Goal: Obtain resource: Download file/media

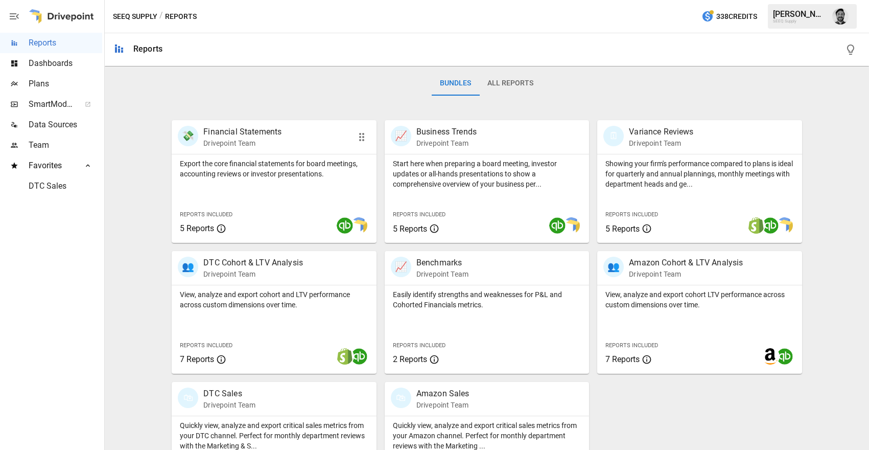
scroll to position [212, 0]
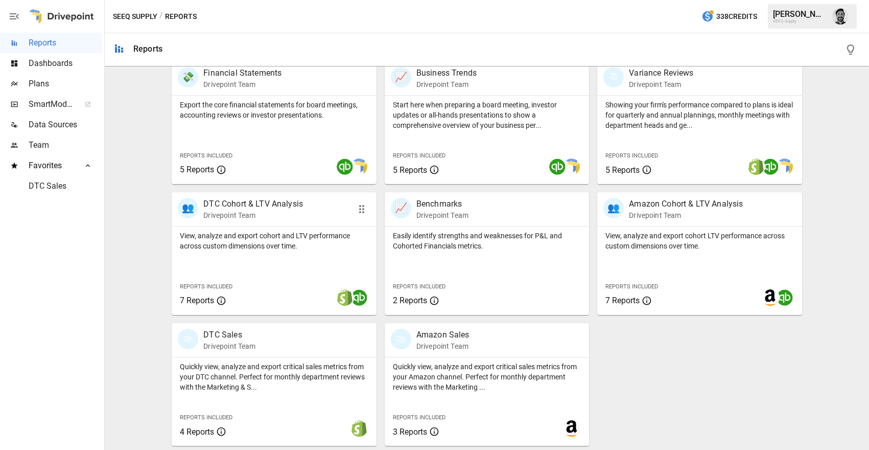
click at [274, 223] on div "👥 DTC Cohort & LTV Analysis Drivepoint Team" at bounding box center [274, 209] width 204 height 34
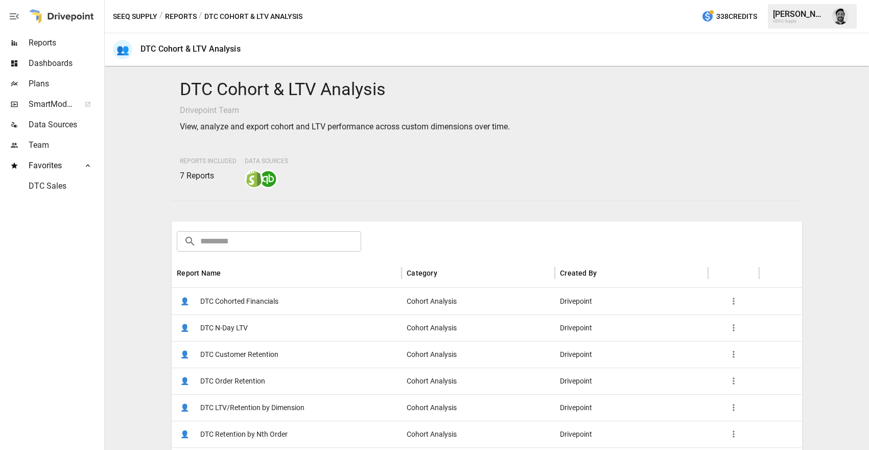
scroll to position [130, 0]
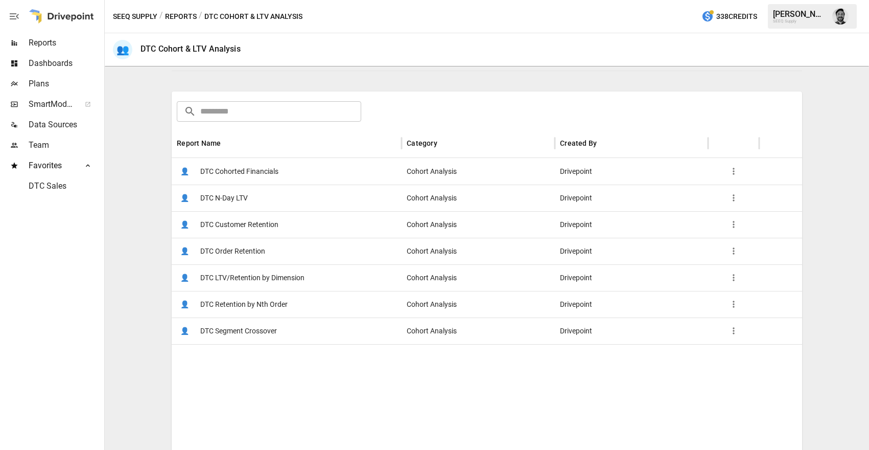
click at [234, 198] on span "DTC N-Day LTV" at bounding box center [224, 198] width 48 height 26
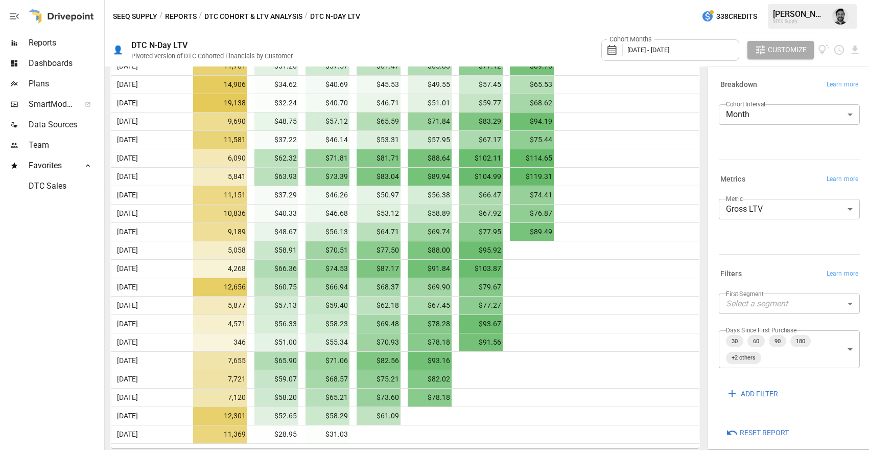
scroll to position [9, 0]
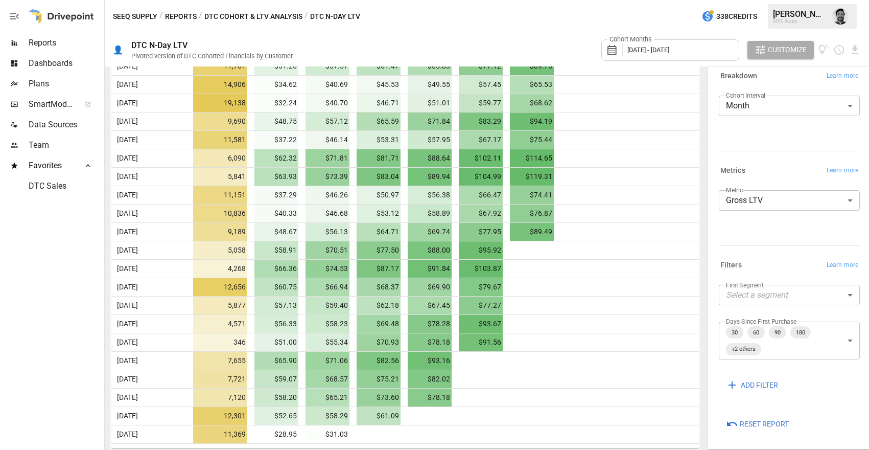
click at [791, 0] on body "Reports Dashboards Plans SmartModel ™ Data Sources Team Favorites DTC Sales SEE…" at bounding box center [434, 0] width 869 height 0
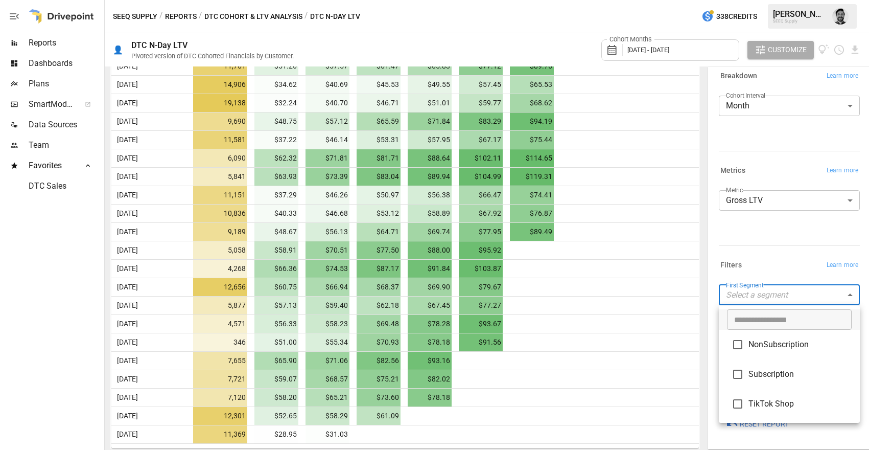
type input "**********"
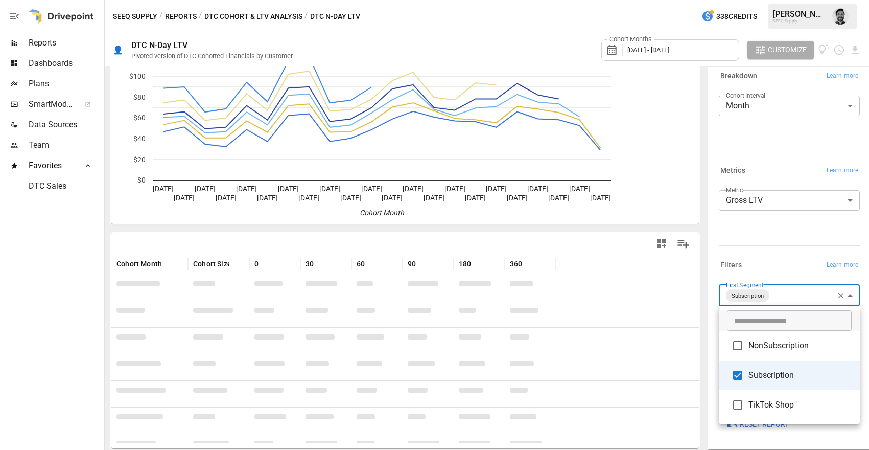
scroll to position [289, 0]
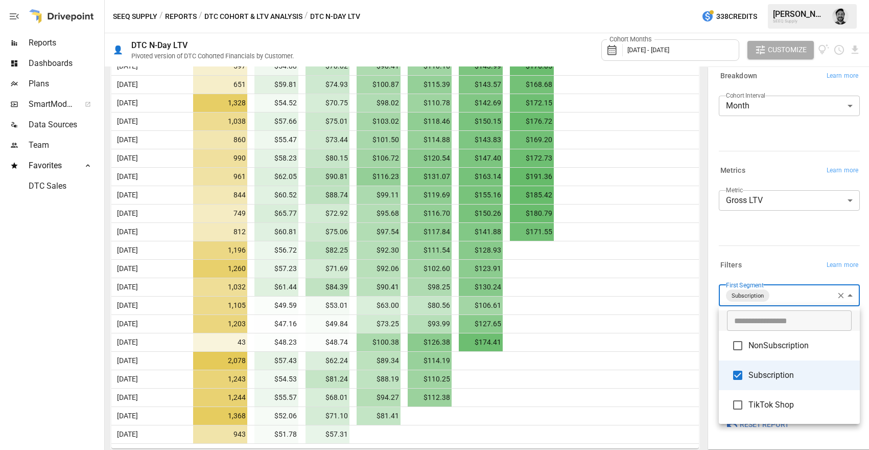
drag, startPoint x: 638, startPoint y: 299, endPoint x: 644, endPoint y: 297, distance: 5.8
click at [638, 299] on div at bounding box center [434, 225] width 869 height 450
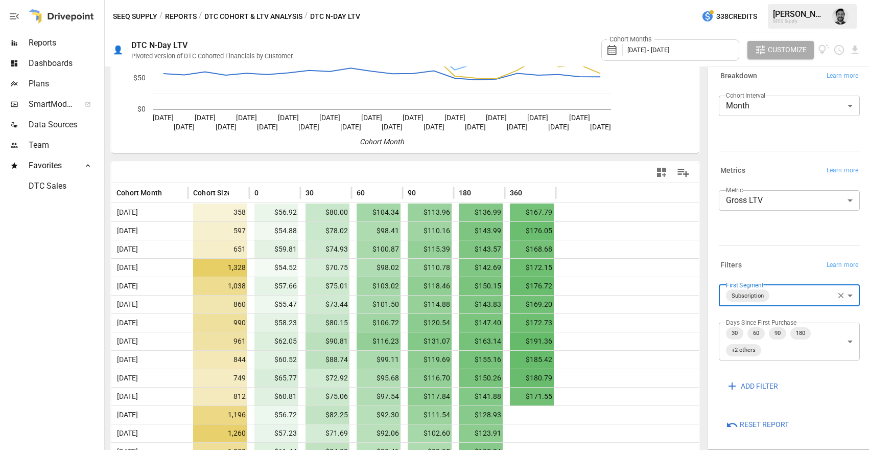
scroll to position [0, 0]
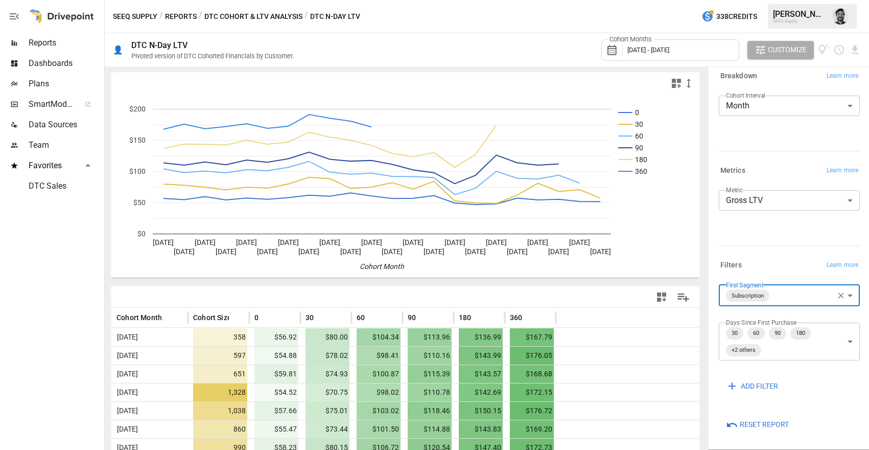
click at [176, 16] on button "Reports" at bounding box center [181, 16] width 32 height 13
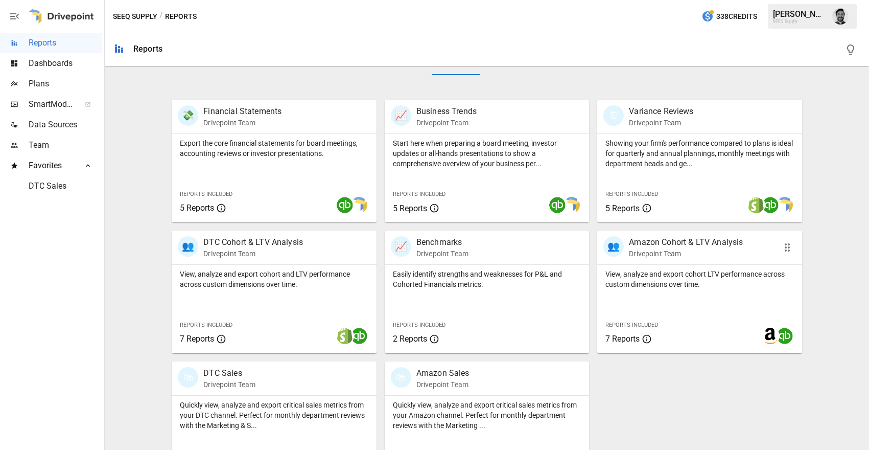
scroll to position [185, 0]
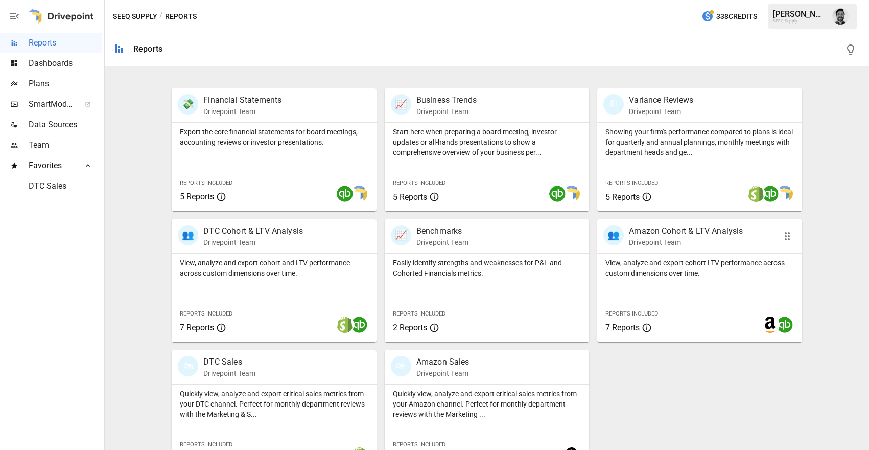
click at [673, 250] on div "👥 Amazon Cohort & LTV Analysis Drivepoint Team" at bounding box center [700, 236] width 204 height 34
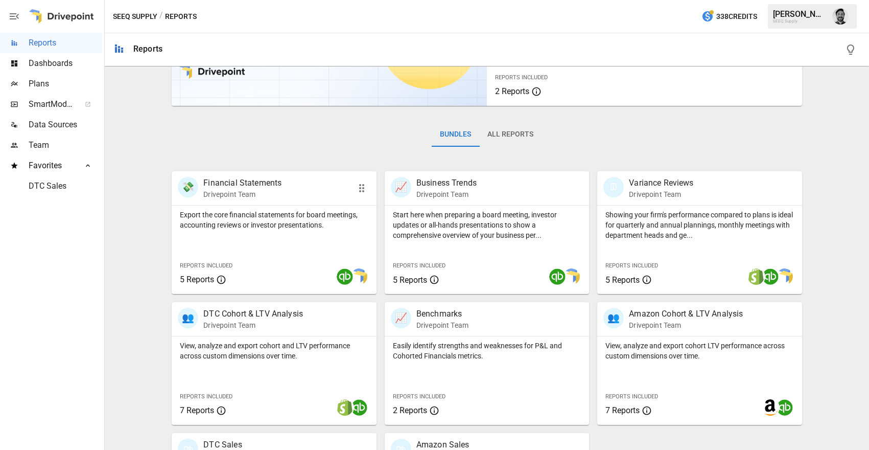
scroll to position [156, 0]
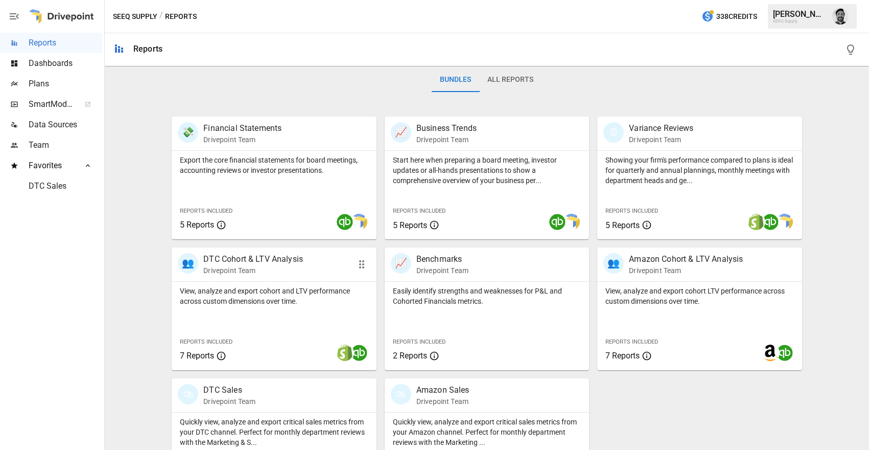
click at [305, 297] on p "View, analyze and export cohort and LTV performance across custom dimensions ov…" at bounding box center [274, 296] width 188 height 20
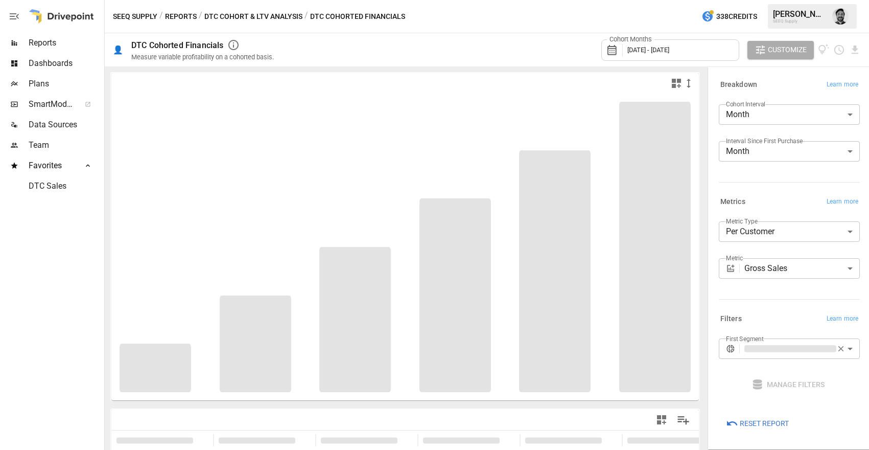
click at [182, 14] on button "Reports" at bounding box center [181, 16] width 32 height 13
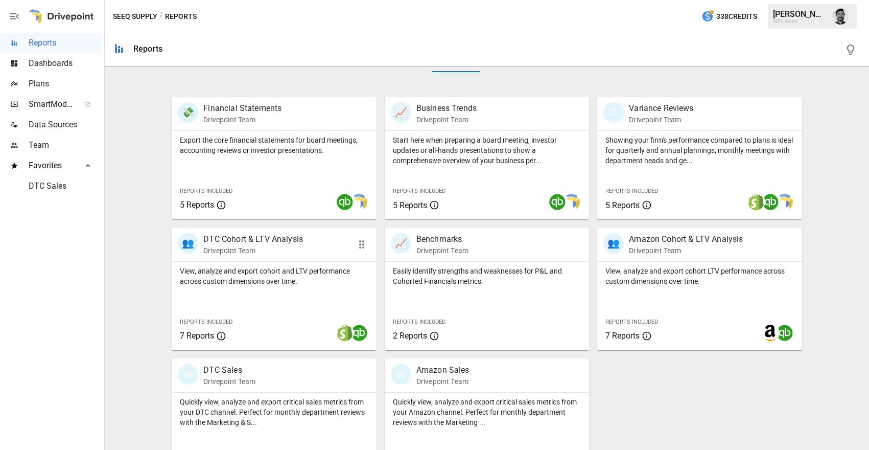
scroll to position [181, 0]
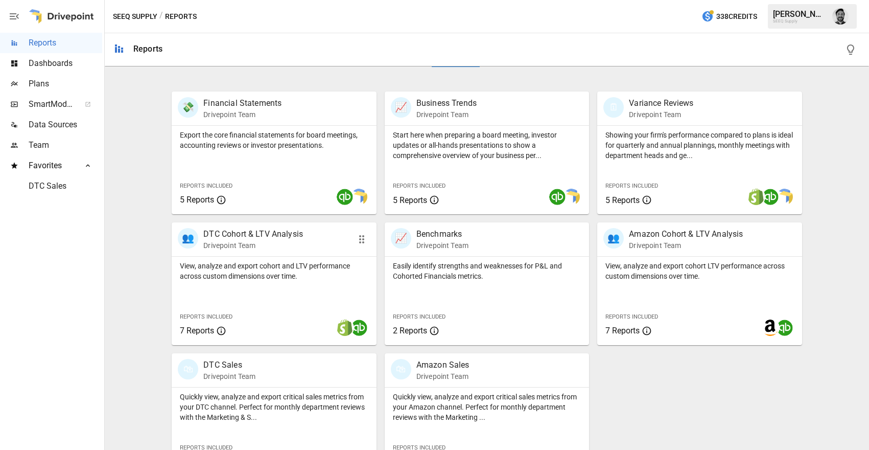
click at [280, 247] on p "Drivepoint Team" at bounding box center [253, 245] width 100 height 10
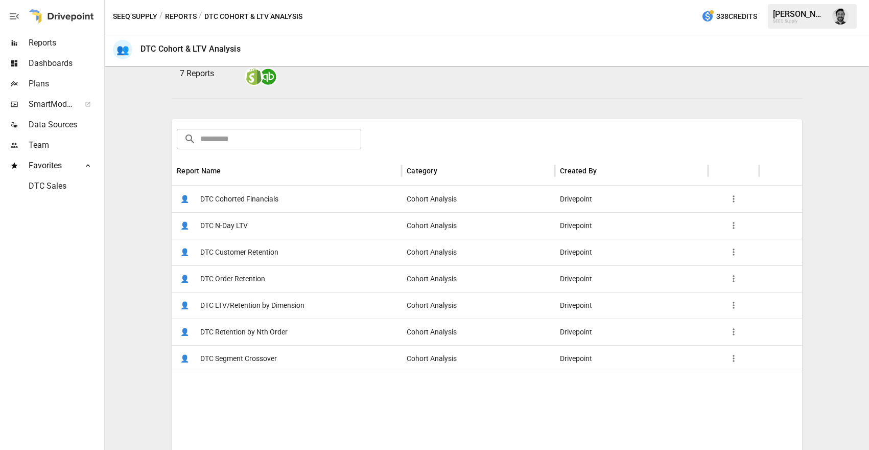
scroll to position [114, 0]
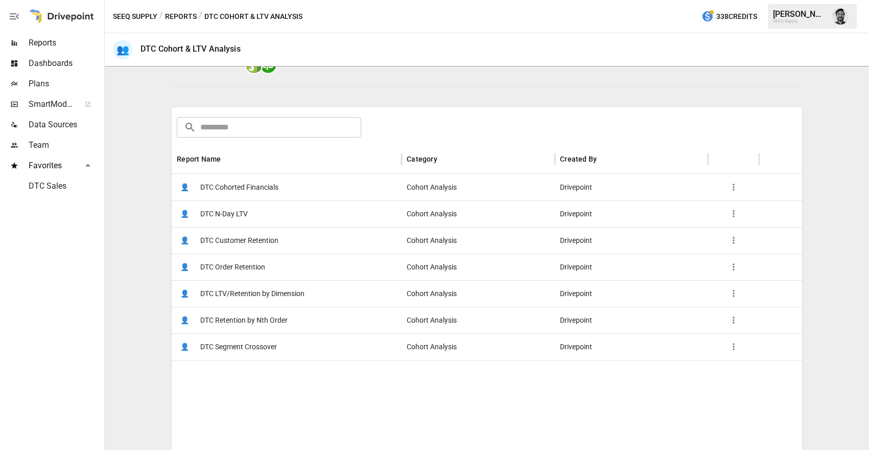
click at [248, 189] on span "DTC Cohorted Financials" at bounding box center [239, 187] width 78 height 26
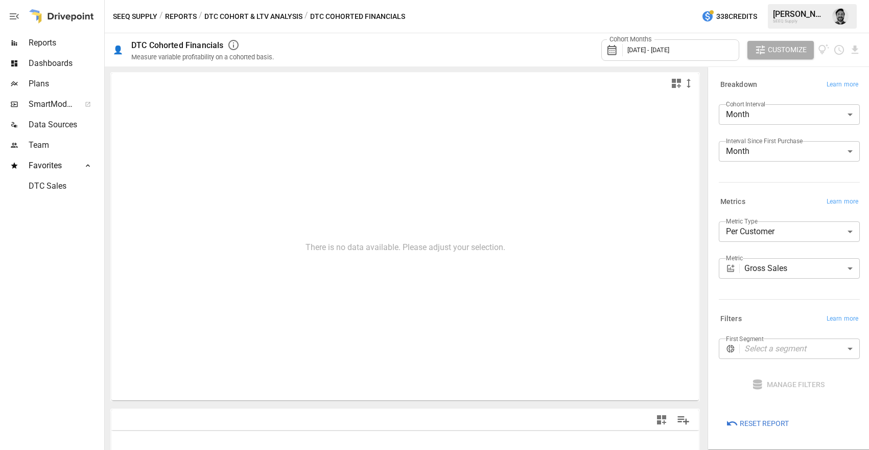
type input "**********"
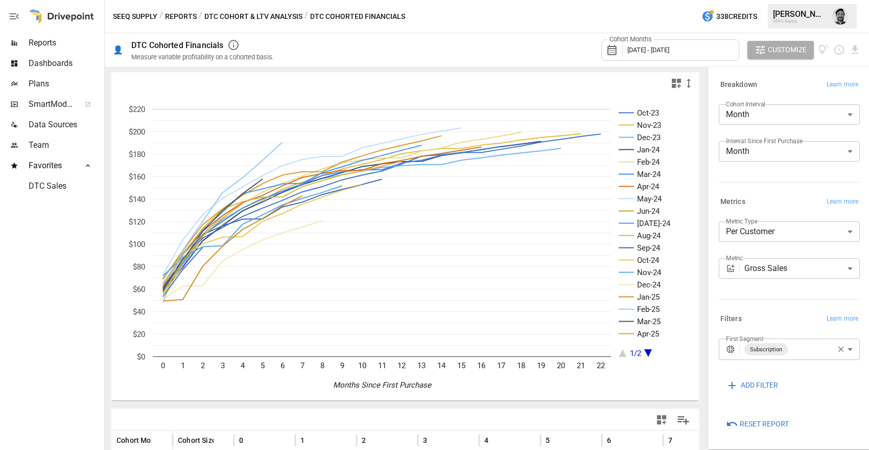
click at [670, 48] on span "[DATE] - [DATE]" at bounding box center [649, 50] width 42 height 8
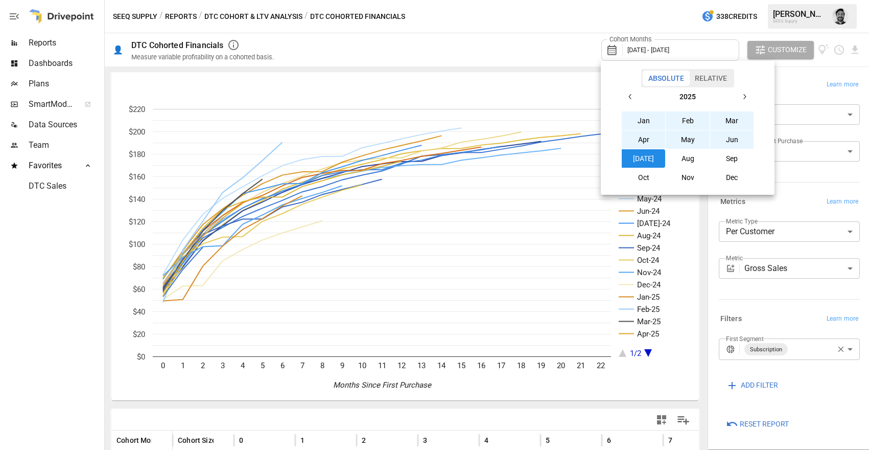
click at [692, 158] on button "Aug" at bounding box center [688, 158] width 44 height 18
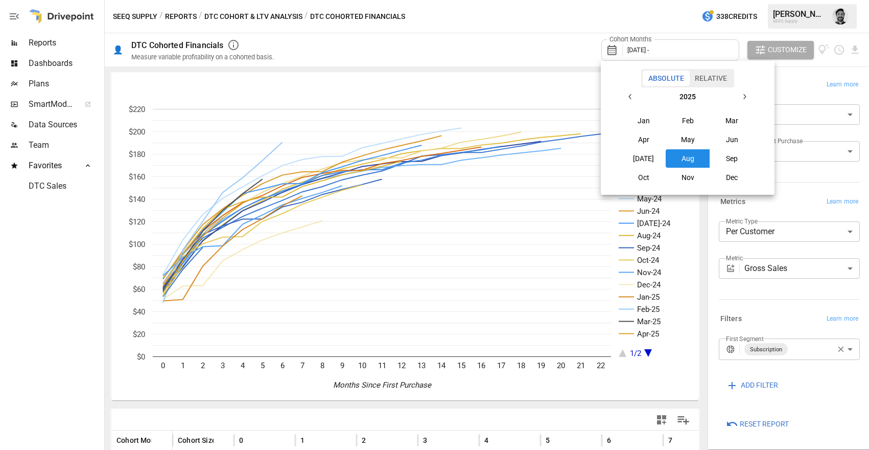
click at [631, 99] on icon "button" at bounding box center [631, 97] width 8 height 8
click at [741, 94] on icon "button" at bounding box center [745, 97] width 8 height 8
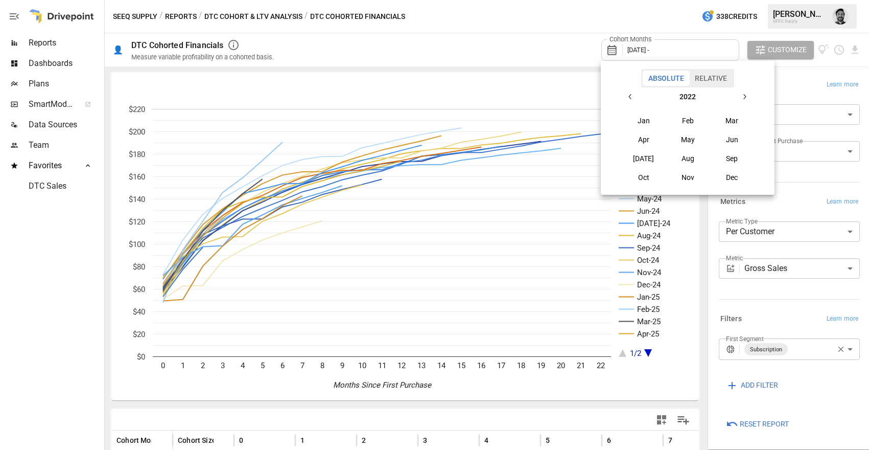
click at [741, 94] on icon "button" at bounding box center [745, 97] width 8 height 8
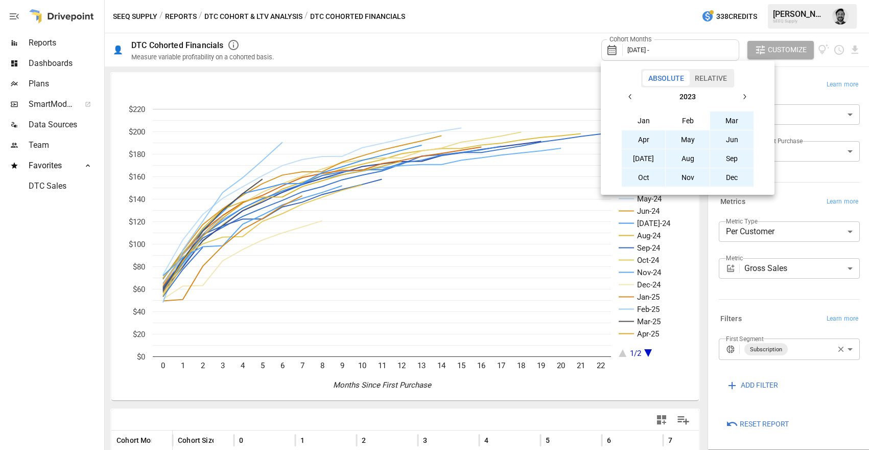
click at [747, 96] on icon "button" at bounding box center [745, 97] width 8 height 8
click at [639, 120] on button "Jan" at bounding box center [644, 120] width 44 height 18
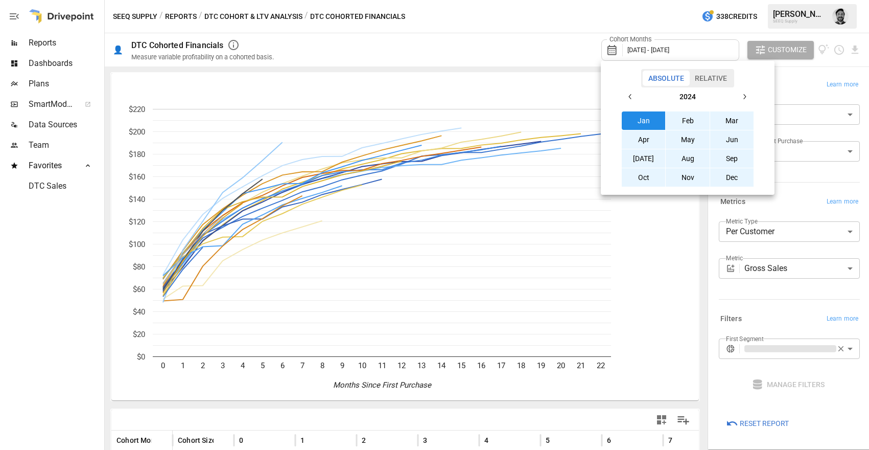
click at [742, 93] on icon "button" at bounding box center [745, 97] width 8 height 8
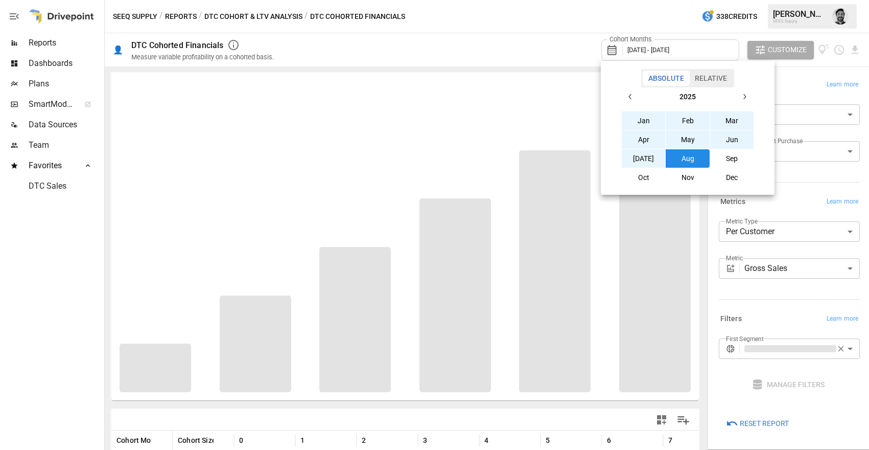
click at [694, 159] on button "Aug" at bounding box center [688, 158] width 44 height 18
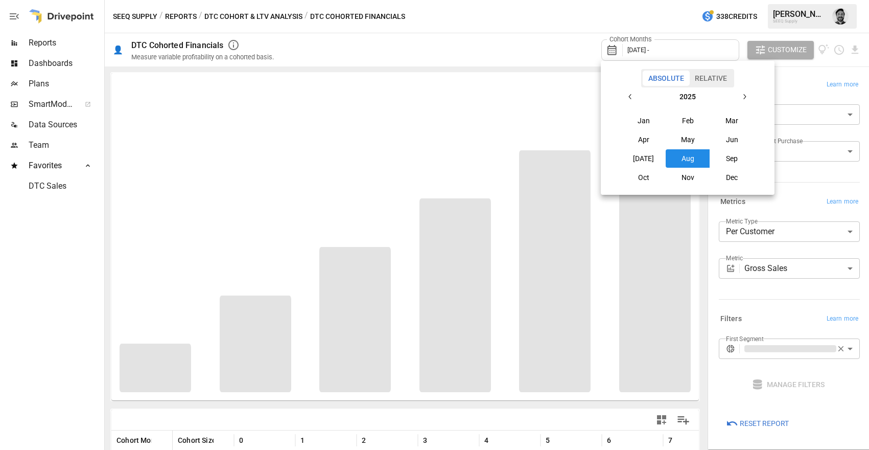
click at [518, 33] on div at bounding box center [434, 225] width 869 height 450
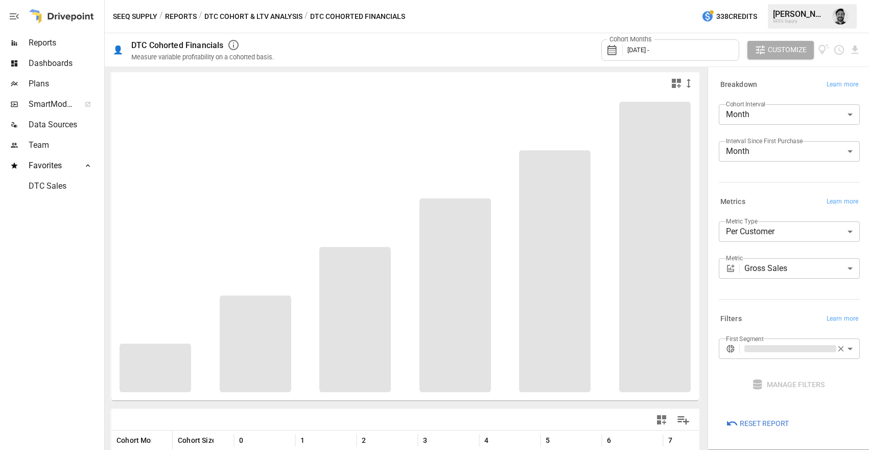
click at [653, 44] on div "Cohort Months [DATE] -" at bounding box center [671, 49] width 138 height 21
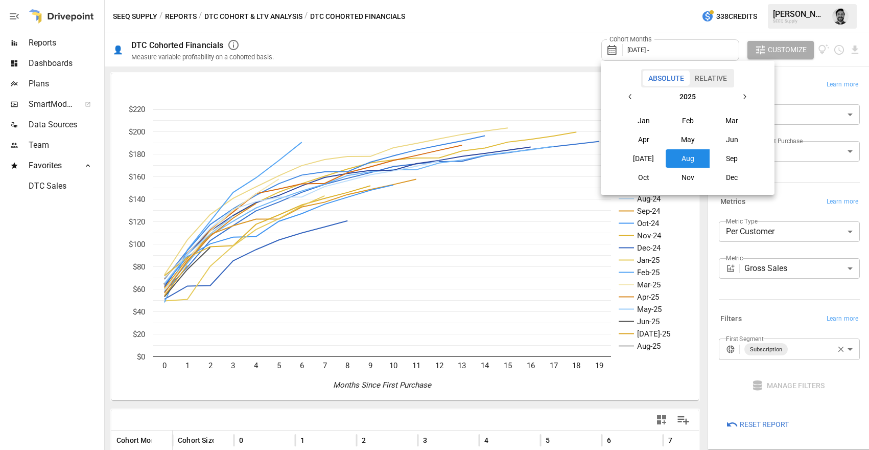
click at [625, 93] on button "button" at bounding box center [631, 96] width 18 height 18
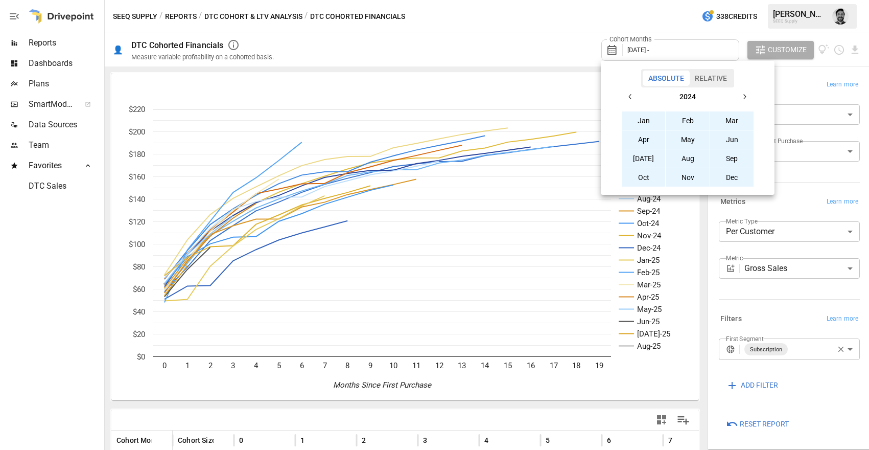
click at [641, 118] on button "Jan" at bounding box center [644, 120] width 44 height 18
click at [529, 33] on div at bounding box center [434, 225] width 869 height 450
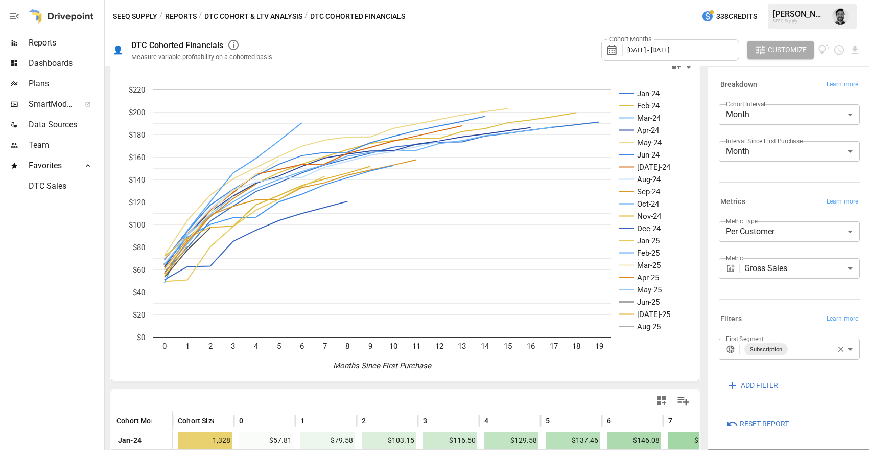
scroll to position [372, 0]
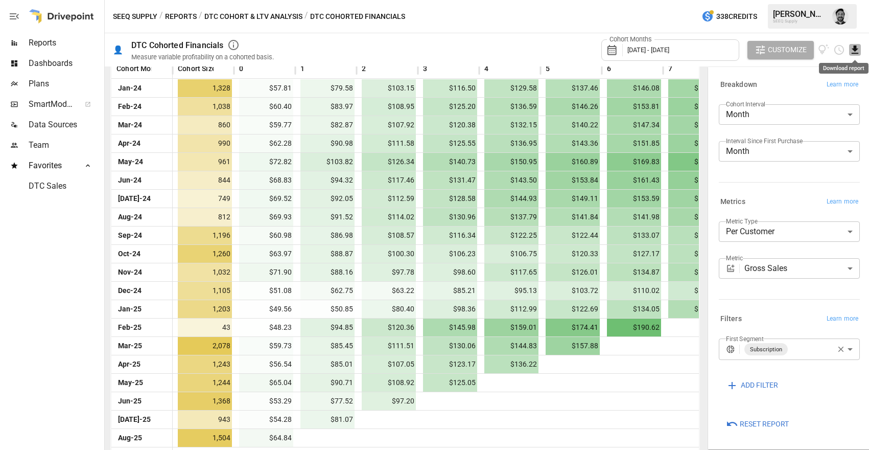
click at [854, 49] on icon "Download report" at bounding box center [855, 49] width 7 height 8
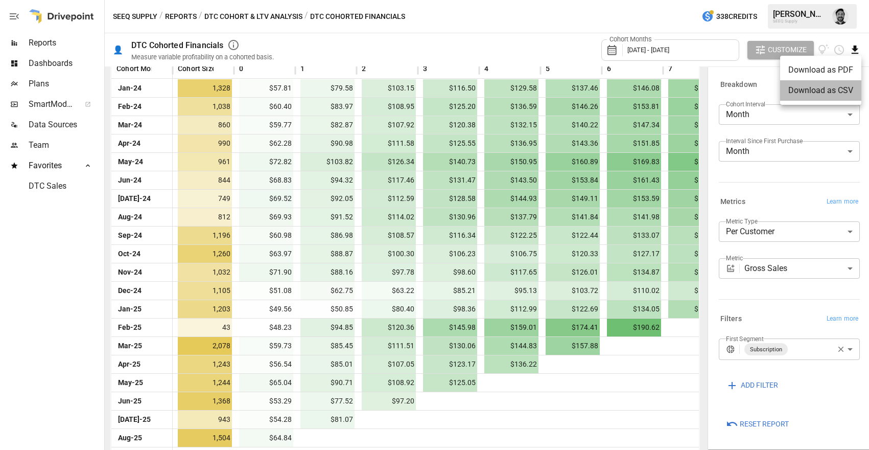
click at [820, 90] on li "Download as CSV" at bounding box center [821, 90] width 81 height 20
click at [781, 48] on span "Customize" at bounding box center [787, 49] width 39 height 13
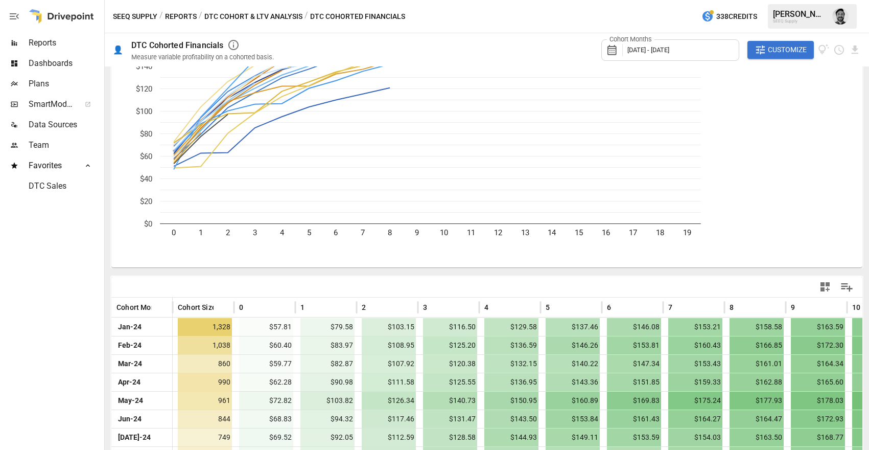
scroll to position [0, 0]
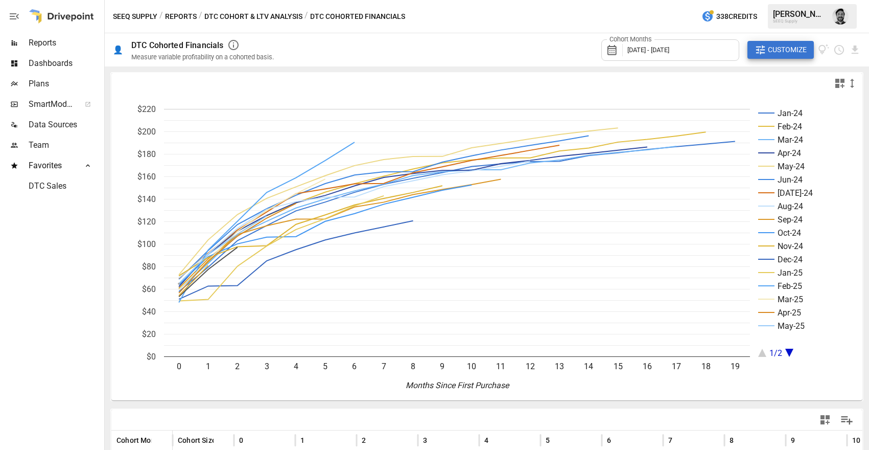
click at [803, 49] on span "Customize" at bounding box center [787, 49] width 39 height 13
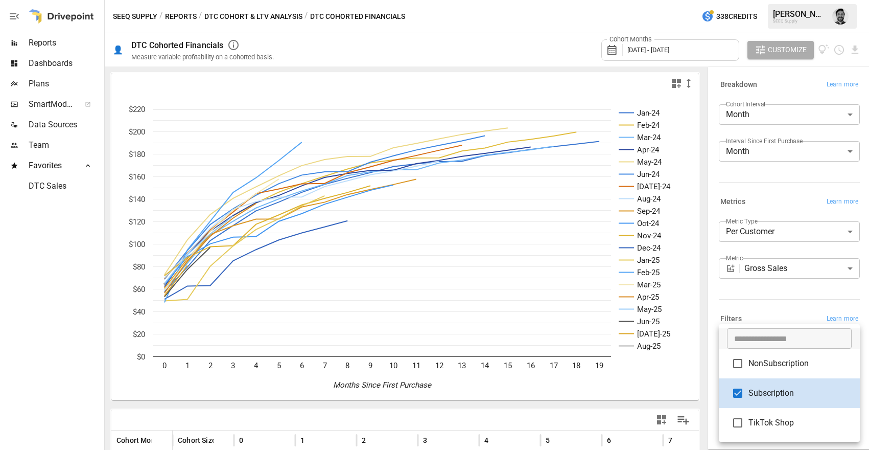
click at [785, 0] on body "Reports Dashboards Plans SmartModel ™ Data Sources Team Favorites DTC Sales SEE…" at bounding box center [434, 0] width 869 height 0
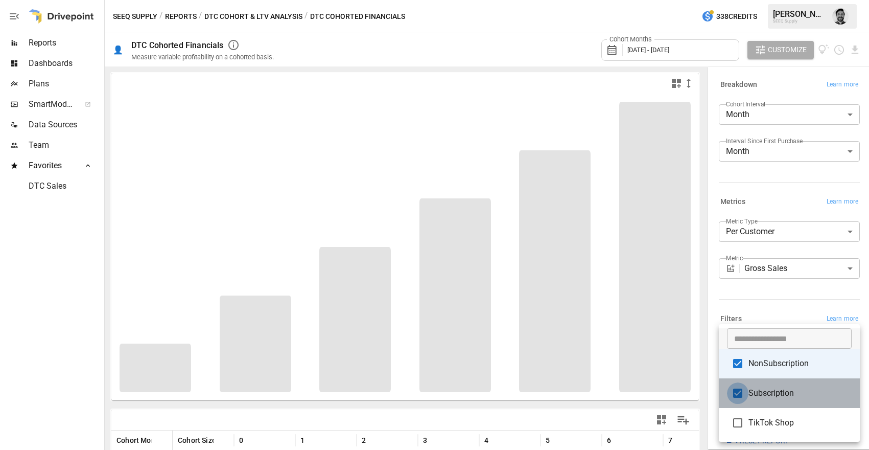
type input "**********"
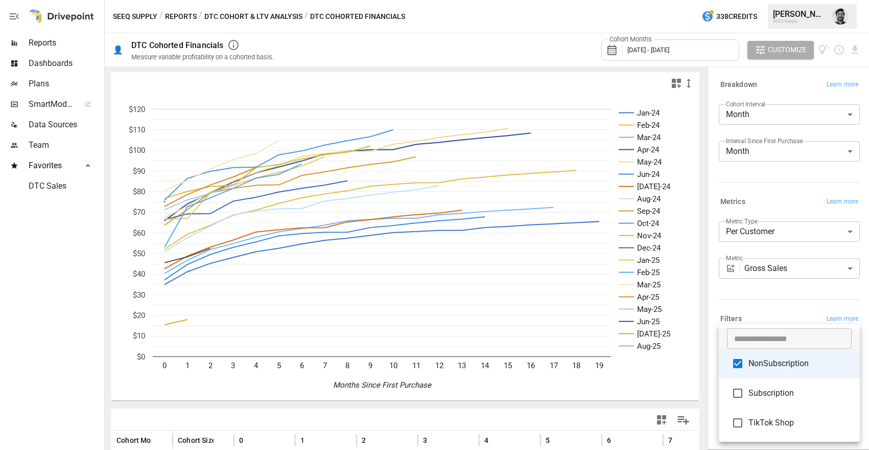
click at [494, 35] on div at bounding box center [434, 225] width 869 height 450
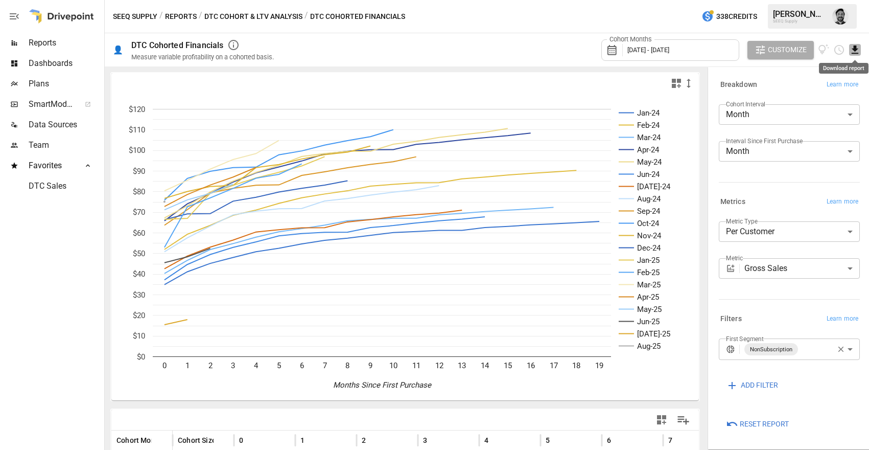
click at [853, 50] on icon "Download report" at bounding box center [856, 50] width 12 height 12
click at [804, 87] on li "Download as CSV" at bounding box center [821, 90] width 81 height 20
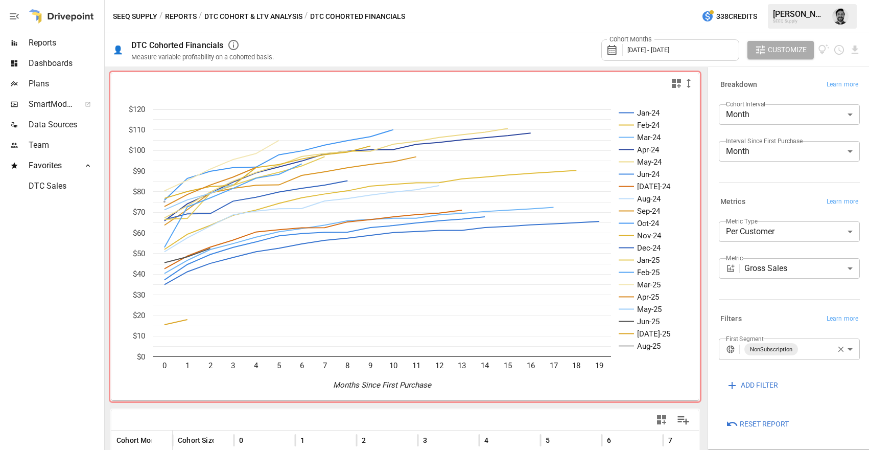
click at [181, 14] on button "Reports" at bounding box center [181, 16] width 32 height 13
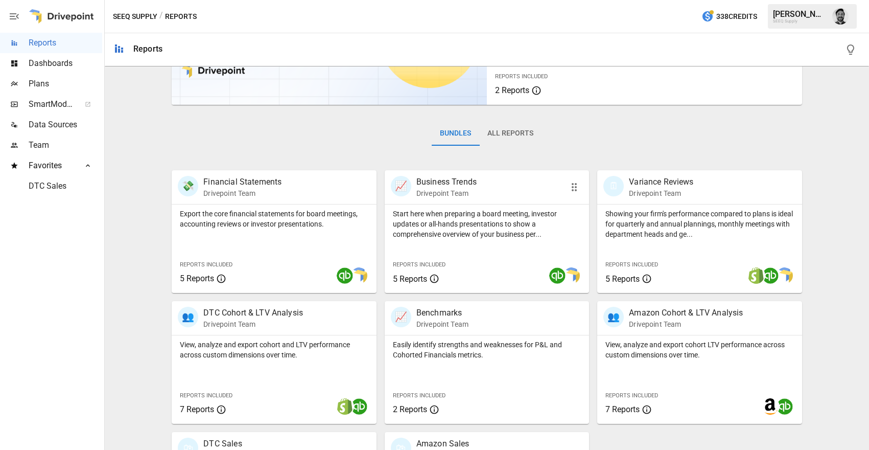
scroll to position [107, 0]
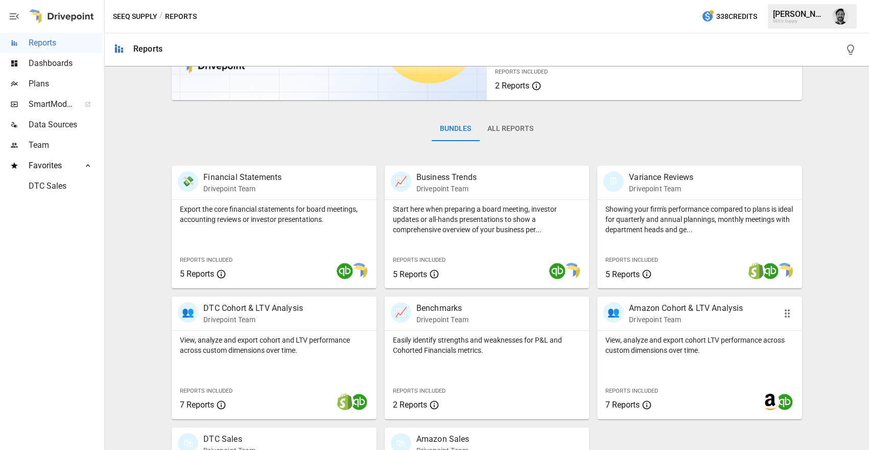
click at [680, 313] on p "Amazon Cohort & LTV Analysis" at bounding box center [686, 308] width 114 height 12
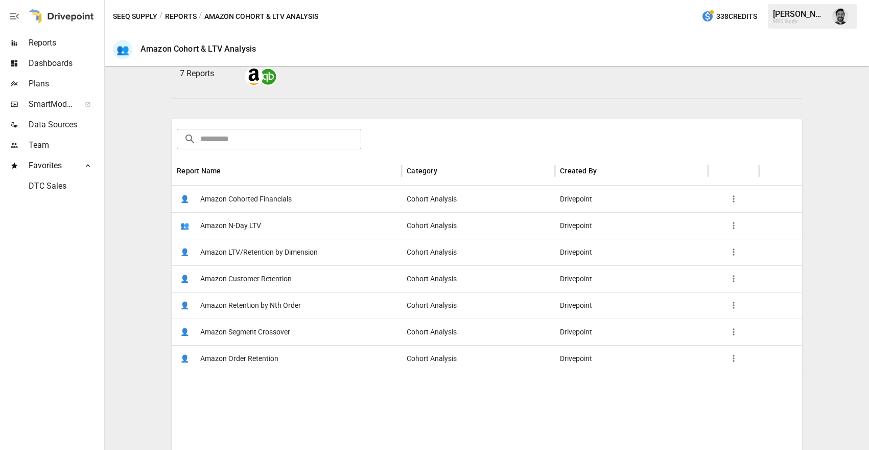
scroll to position [103, 0]
click at [250, 196] on span "Amazon Cohorted Financials" at bounding box center [245, 199] width 91 height 26
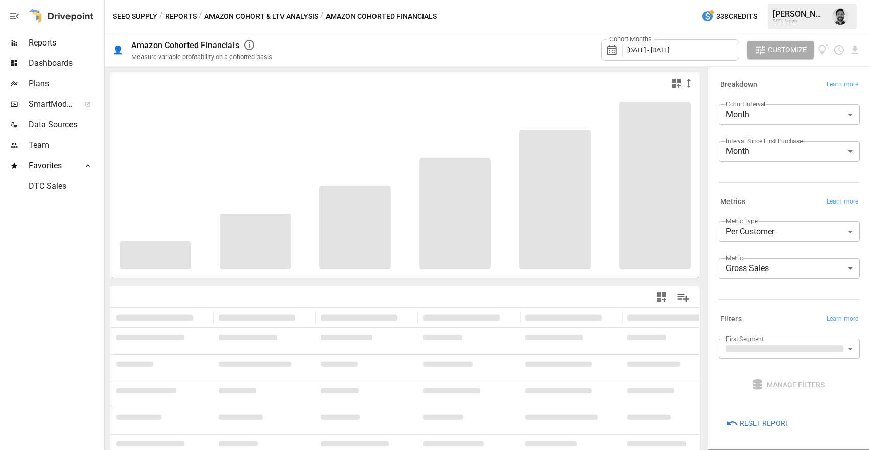
click at [650, 53] on span "[DATE] - [DATE]" at bounding box center [649, 50] width 42 height 8
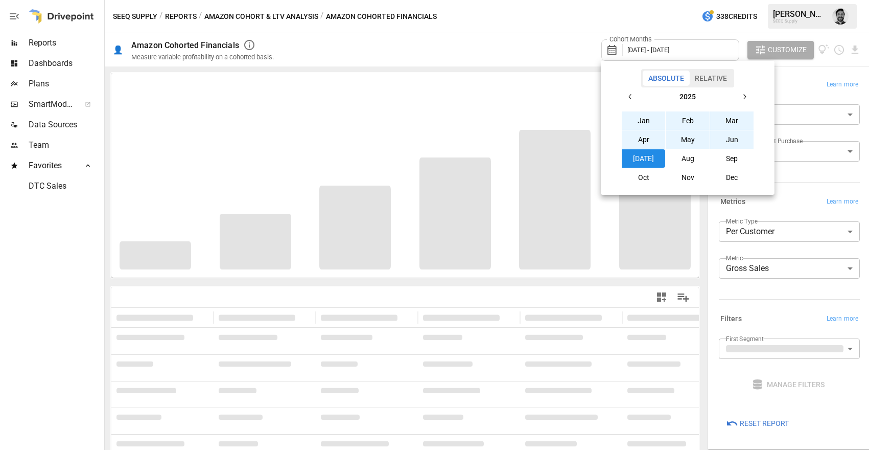
click at [631, 96] on icon "button" at bounding box center [631, 97] width 8 height 8
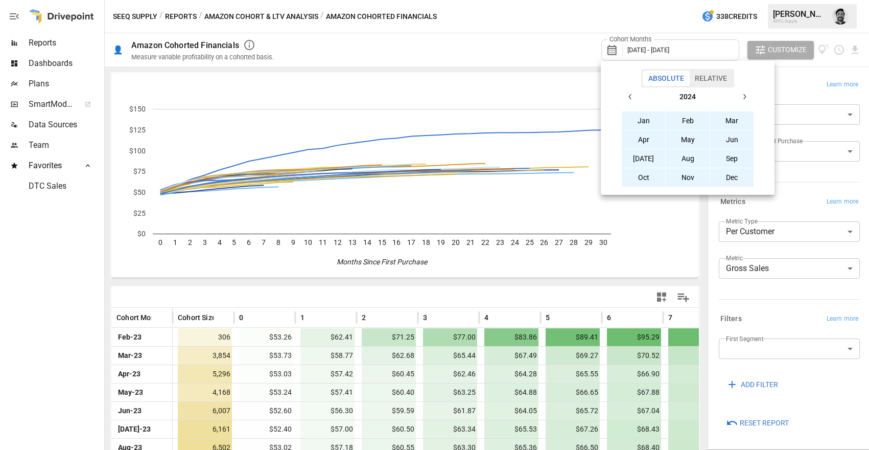
click at [636, 124] on button "Jan" at bounding box center [644, 120] width 44 height 18
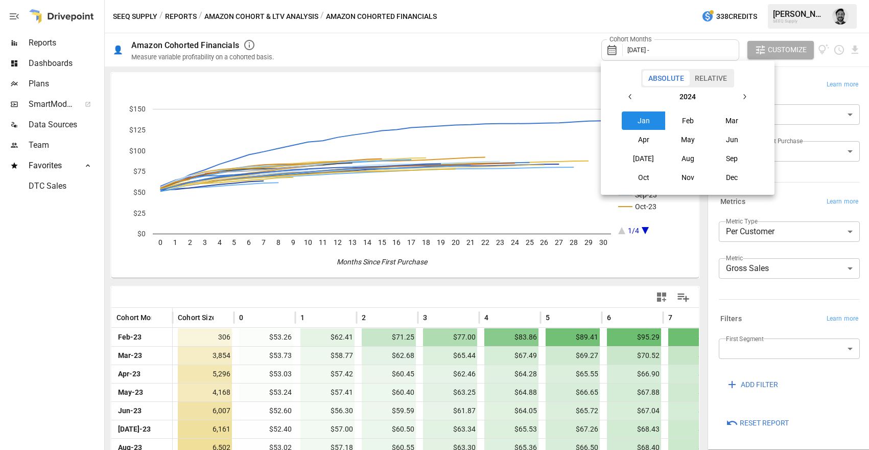
click at [745, 96] on icon "button" at bounding box center [745, 97] width 8 height 8
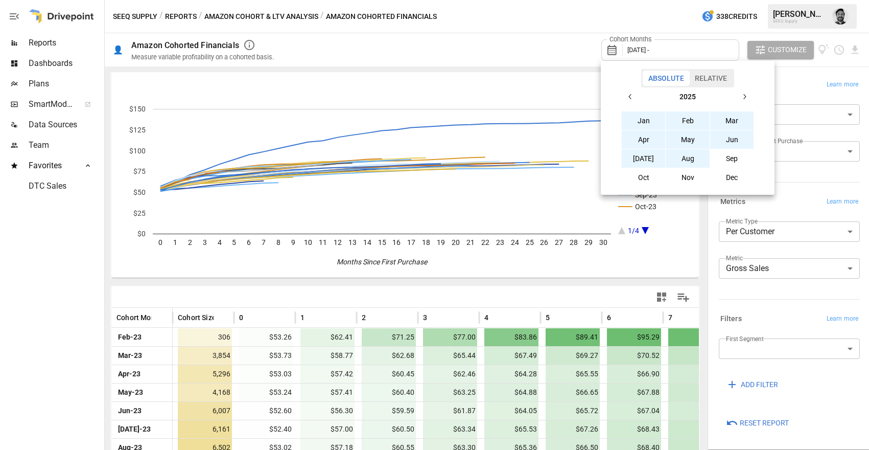
drag, startPoint x: 687, startPoint y: 156, endPoint x: 578, endPoint y: 34, distance: 163.3
click at [687, 156] on button "Aug" at bounding box center [688, 158] width 44 height 18
click at [562, 35] on div at bounding box center [434, 225] width 869 height 450
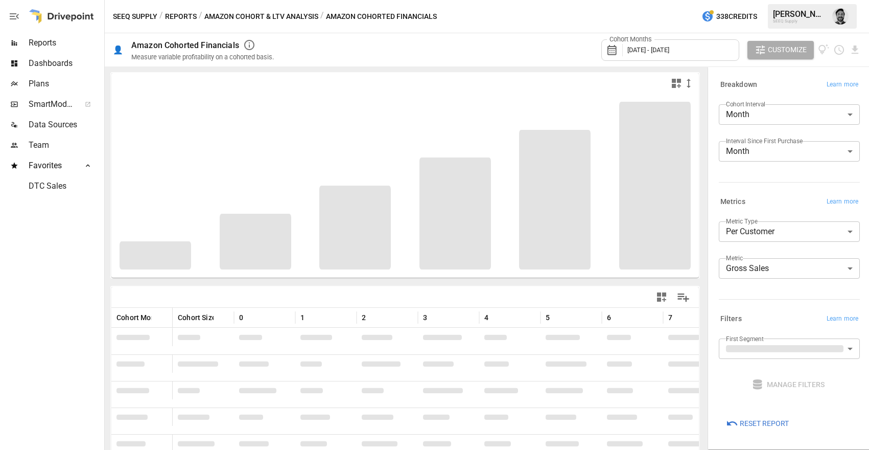
click at [759, 341] on label "First Segment" at bounding box center [745, 338] width 38 height 9
click at [759, 0] on body "Reports Dashboards Plans SmartModel ™ Data Sources Team Favorites DTC Sales SEE…" at bounding box center [434, 0] width 869 height 0
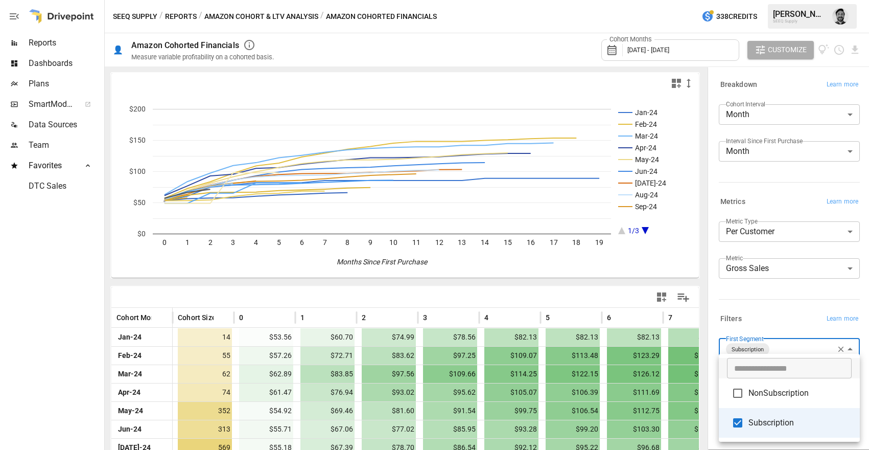
drag, startPoint x: 543, startPoint y: 5, endPoint x: 555, endPoint y: 48, distance: 44.0
click at [543, 5] on div at bounding box center [434, 225] width 869 height 450
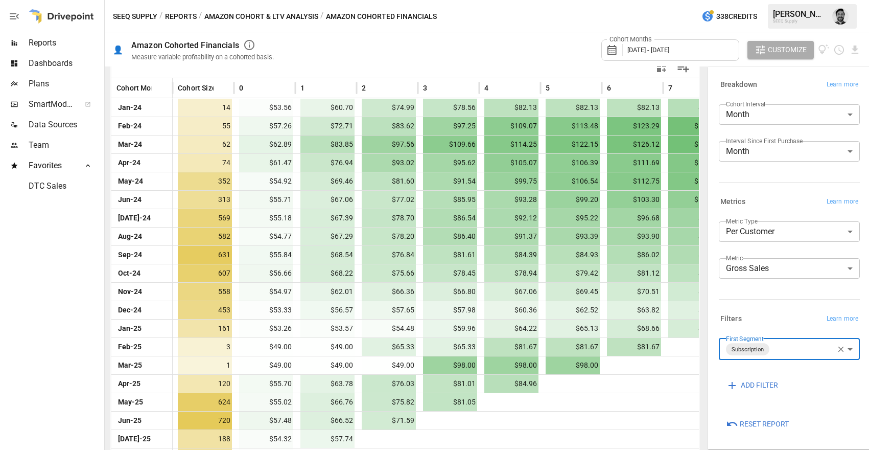
scroll to position [253, 0]
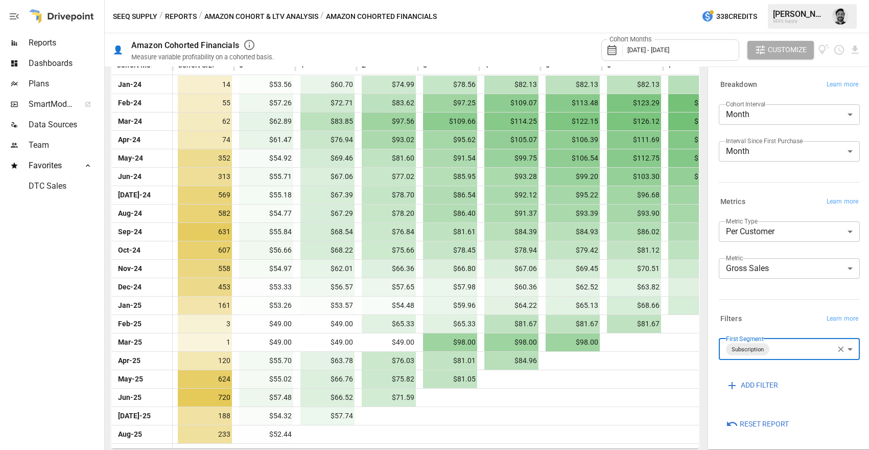
click at [805, 0] on body "Reports Dashboards Plans SmartModel ™ Data Sources Team Favorites DTC Sales SEE…" at bounding box center [434, 0] width 869 height 0
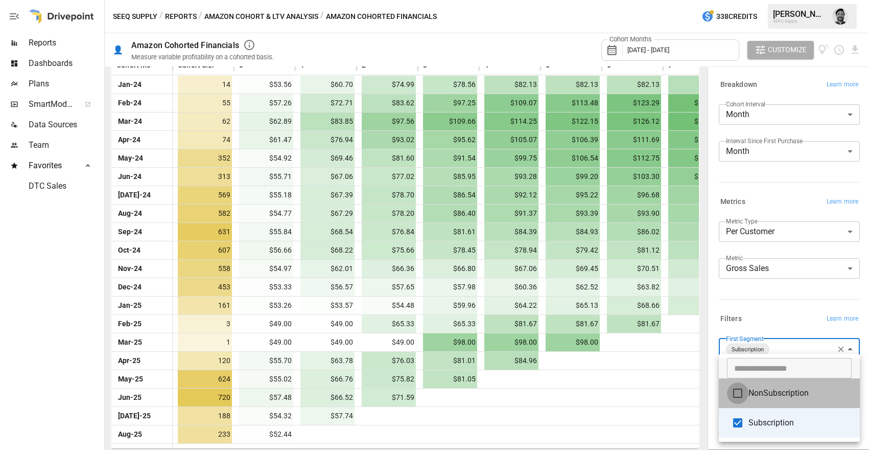
type input "**********"
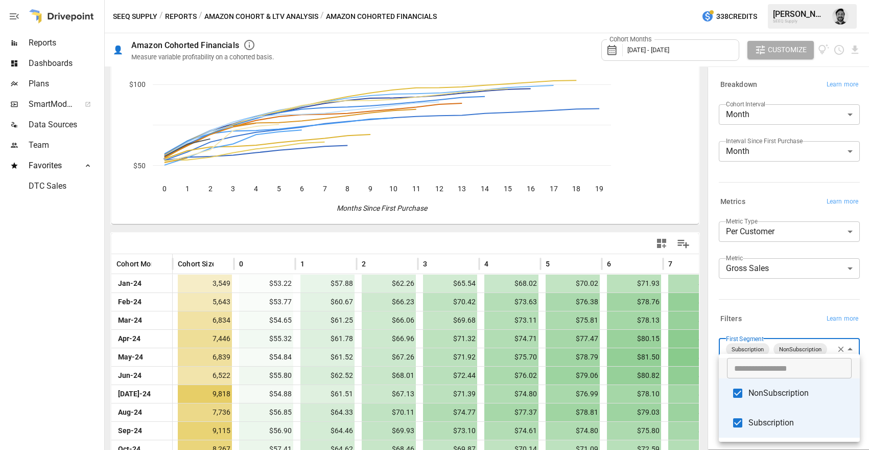
scroll to position [253, 0]
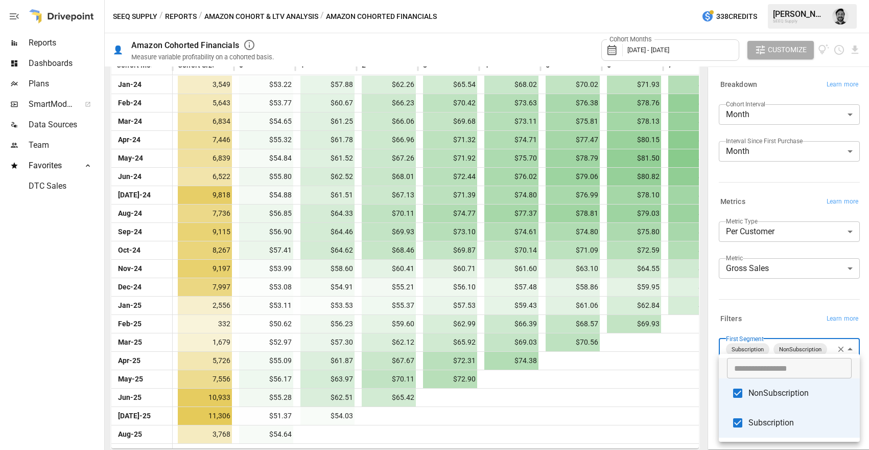
click at [621, 417] on div at bounding box center [434, 225] width 869 height 450
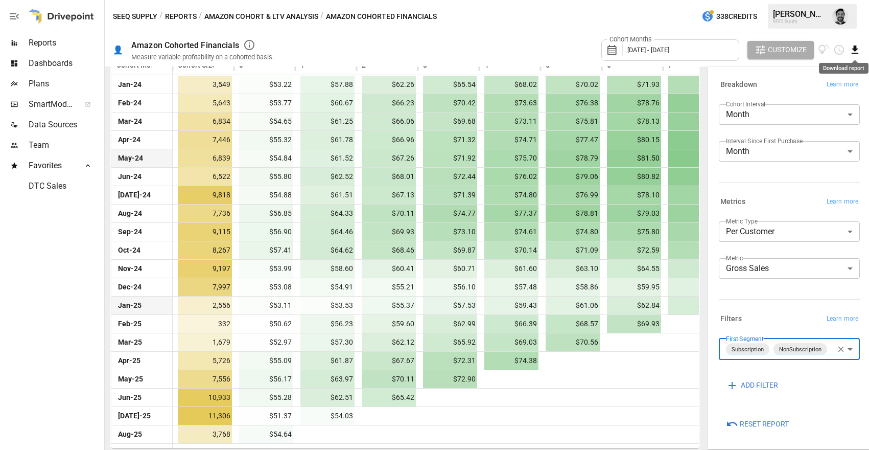
click at [858, 50] on icon "Download report" at bounding box center [856, 50] width 12 height 12
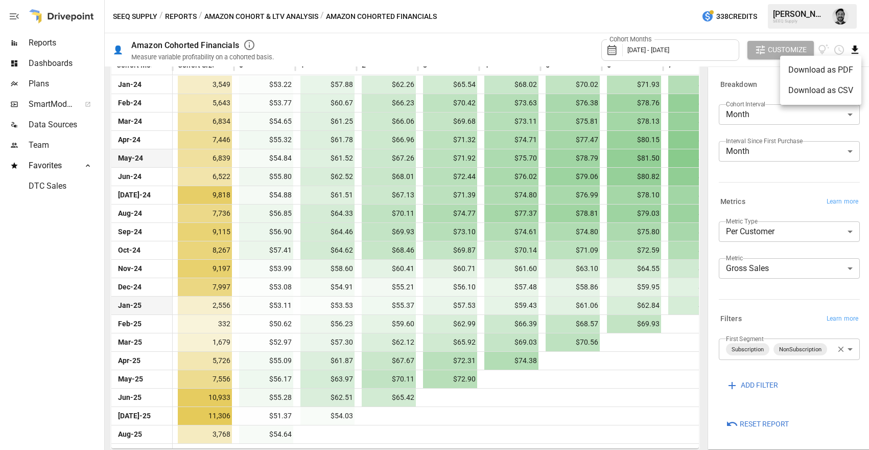
click at [826, 90] on li "Download as CSV" at bounding box center [821, 90] width 81 height 20
